Goal: Communication & Community: Answer question/provide support

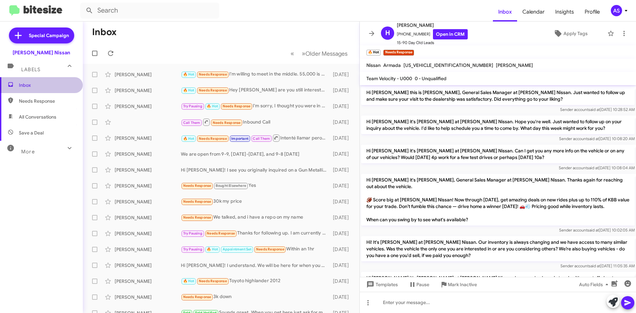
click at [48, 85] on span "Inbox" at bounding box center [47, 85] width 56 height 7
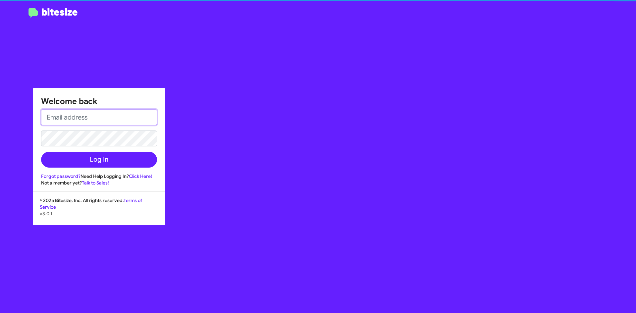
type input "[EMAIL_ADDRESS][DOMAIN_NAME]"
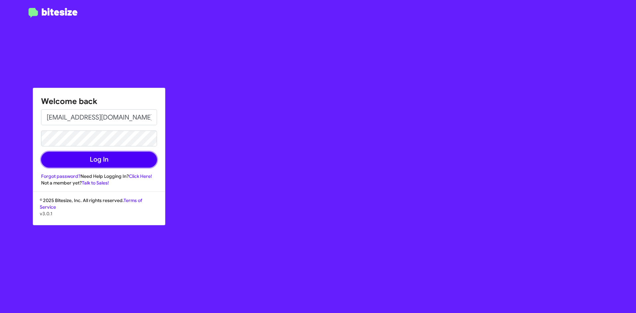
click at [98, 157] on button "Log In" at bounding box center [99, 160] width 116 height 16
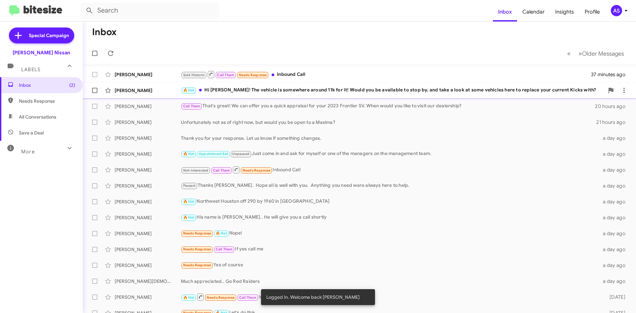
click at [238, 90] on div "🔥 Hot Hi [PERSON_NAME]! The vehicle is somewhere around 11k for it! Would you b…" at bounding box center [392, 90] width 423 height 8
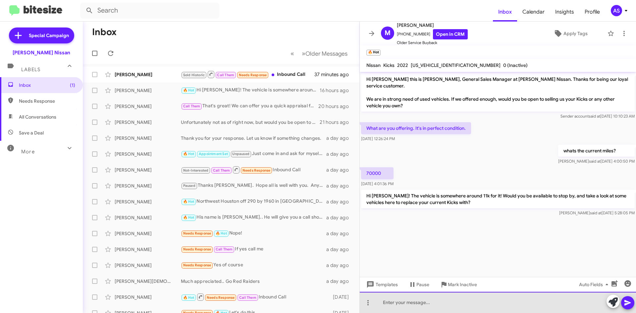
click at [427, 297] on div at bounding box center [498, 302] width 276 height 21
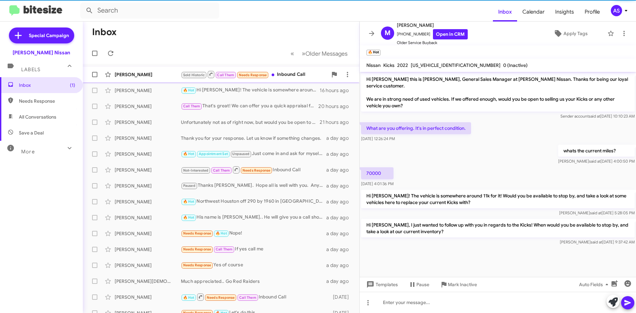
click at [296, 75] on div "Sold Historic Call Them Needs Response Inbound Call" at bounding box center [254, 74] width 147 height 8
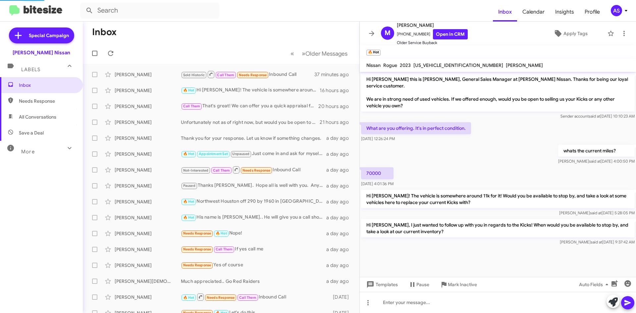
scroll to position [146, 0]
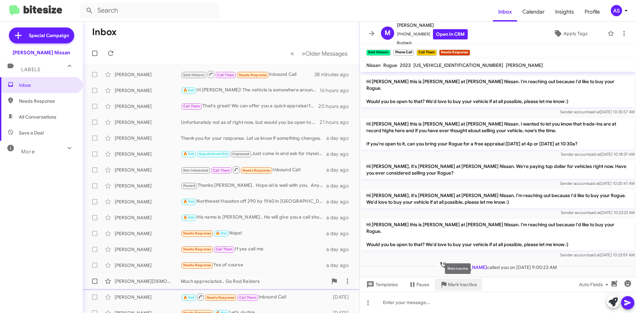
click at [451, 282] on span "Mark Inactive" at bounding box center [462, 285] width 29 height 12
